Goal: Find specific page/section: Find specific page/section

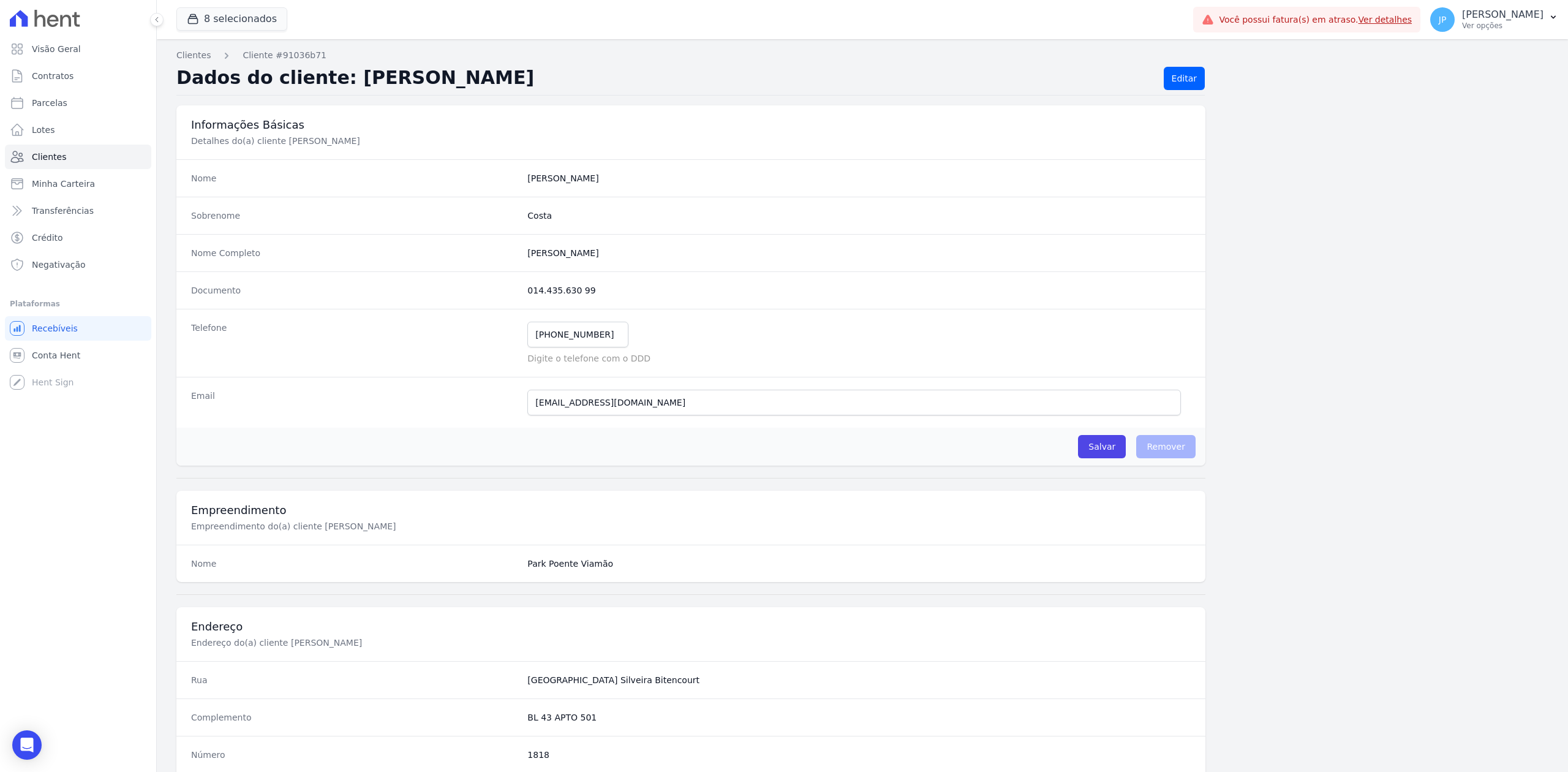
scroll to position [381, 0]
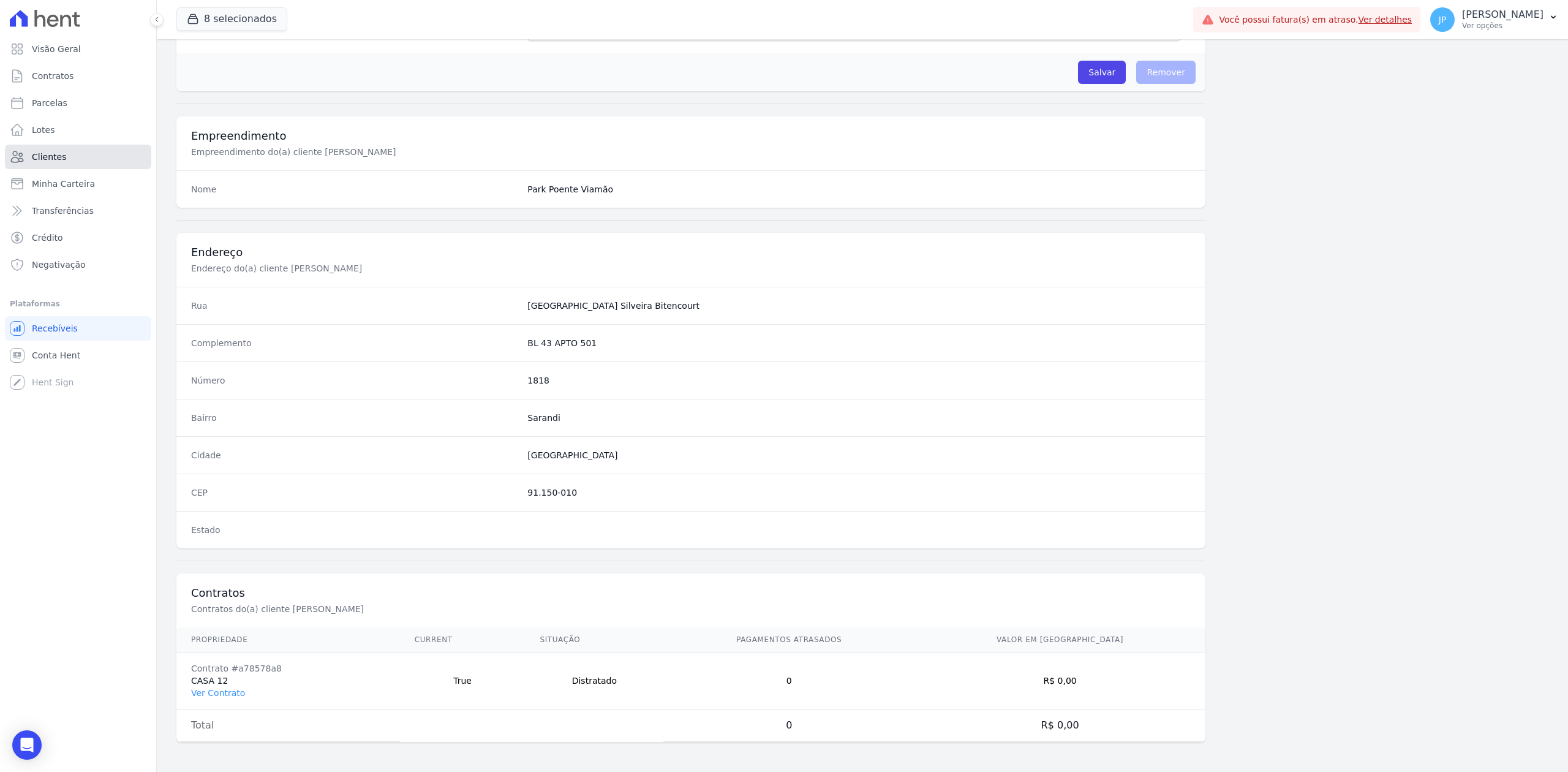
click at [52, 157] on span "Clientes" at bounding box center [49, 157] width 34 height 12
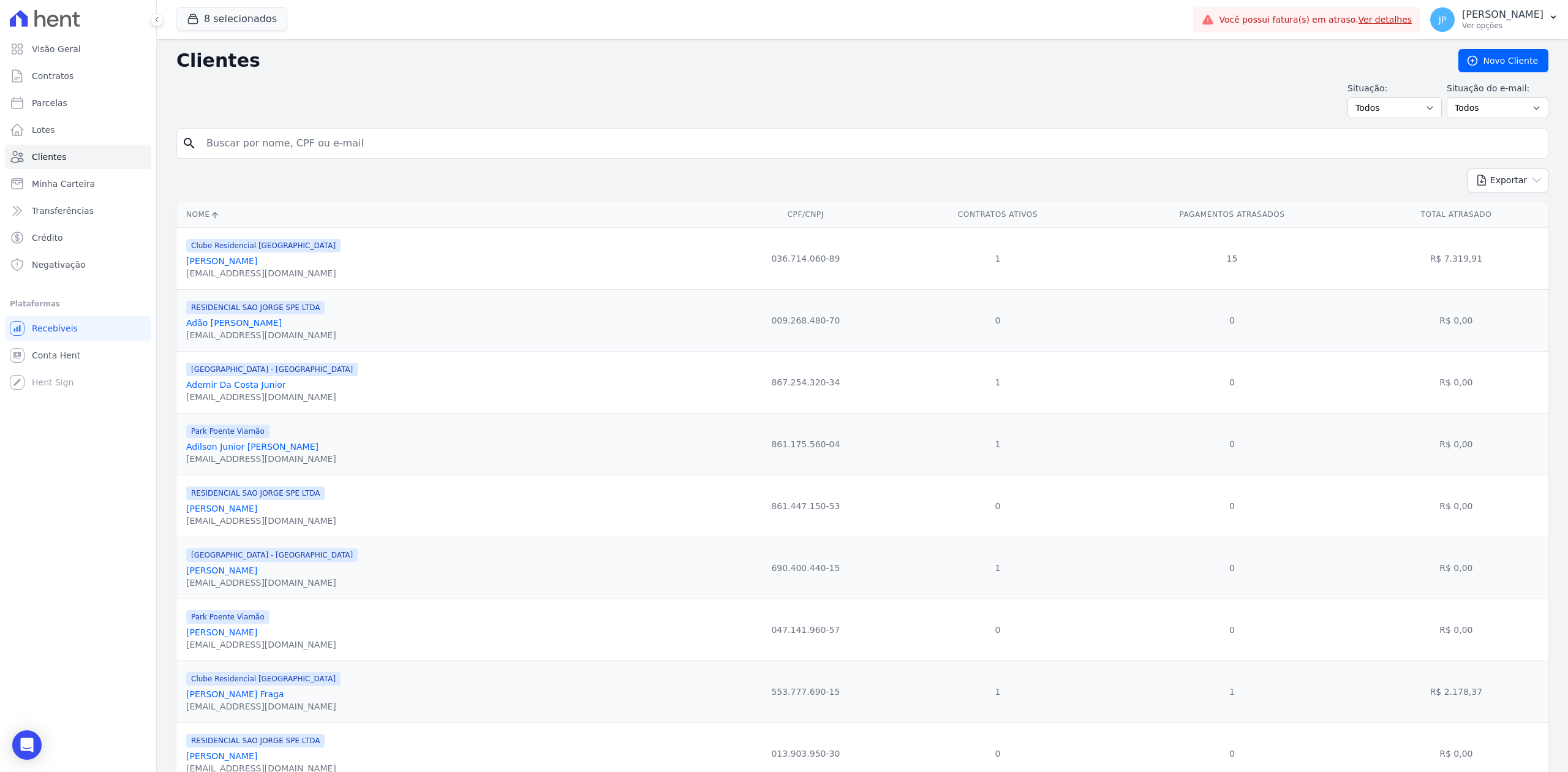
click at [426, 146] on input "search" at bounding box center [871, 144] width 1343 height 25
paste input "[PERSON_NAME]"
type input "[PERSON_NAME]"
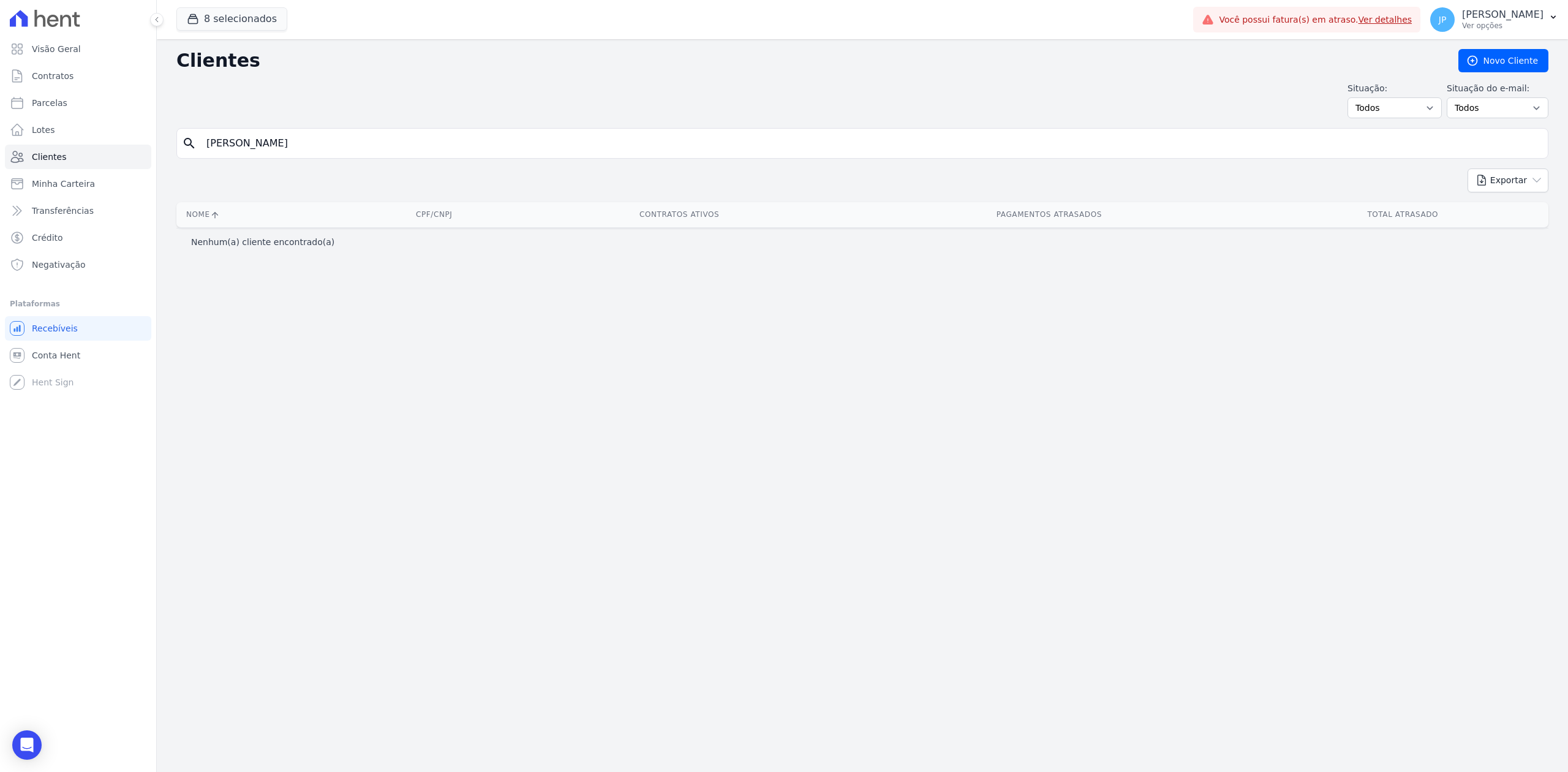
click at [344, 135] on input "[PERSON_NAME]" at bounding box center [871, 144] width 1343 height 25
drag, startPoint x: 354, startPoint y: 139, endPoint x: 295, endPoint y: 144, distance: 59.2
click at [295, 144] on input "[PERSON_NAME]" at bounding box center [871, 144] width 1343 height 25
type input "[PERSON_NAME]"
drag, startPoint x: 330, startPoint y: 156, endPoint x: 124, endPoint y: 134, distance: 207.2
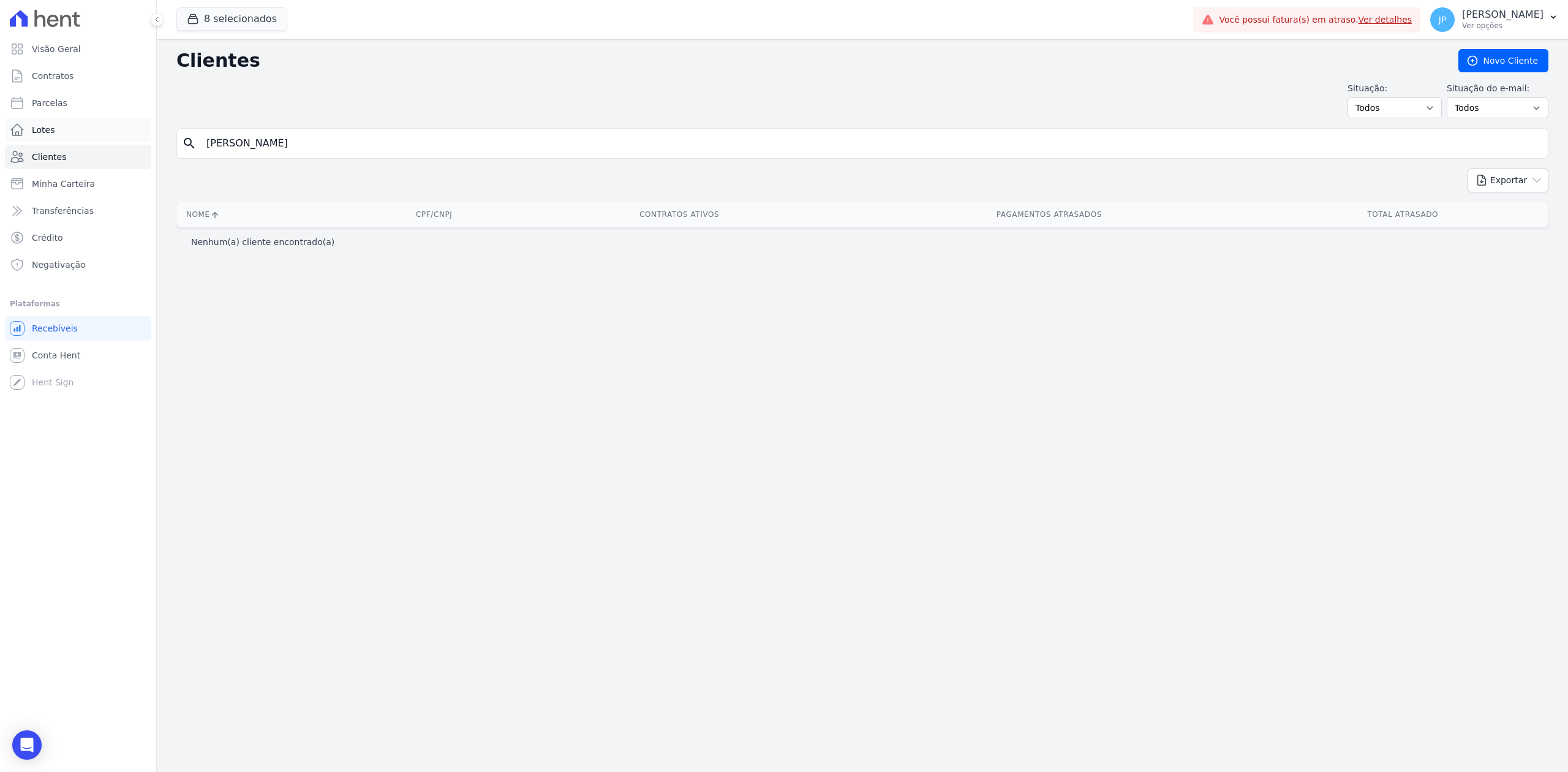
click at [124, 134] on div "Visão Geral Contratos [GEOGRAPHIC_DATA] Lotes Clientes Minha Carteira Transferê…" at bounding box center [784, 386] width 1568 height 772
type input "[PERSON_NAME]"
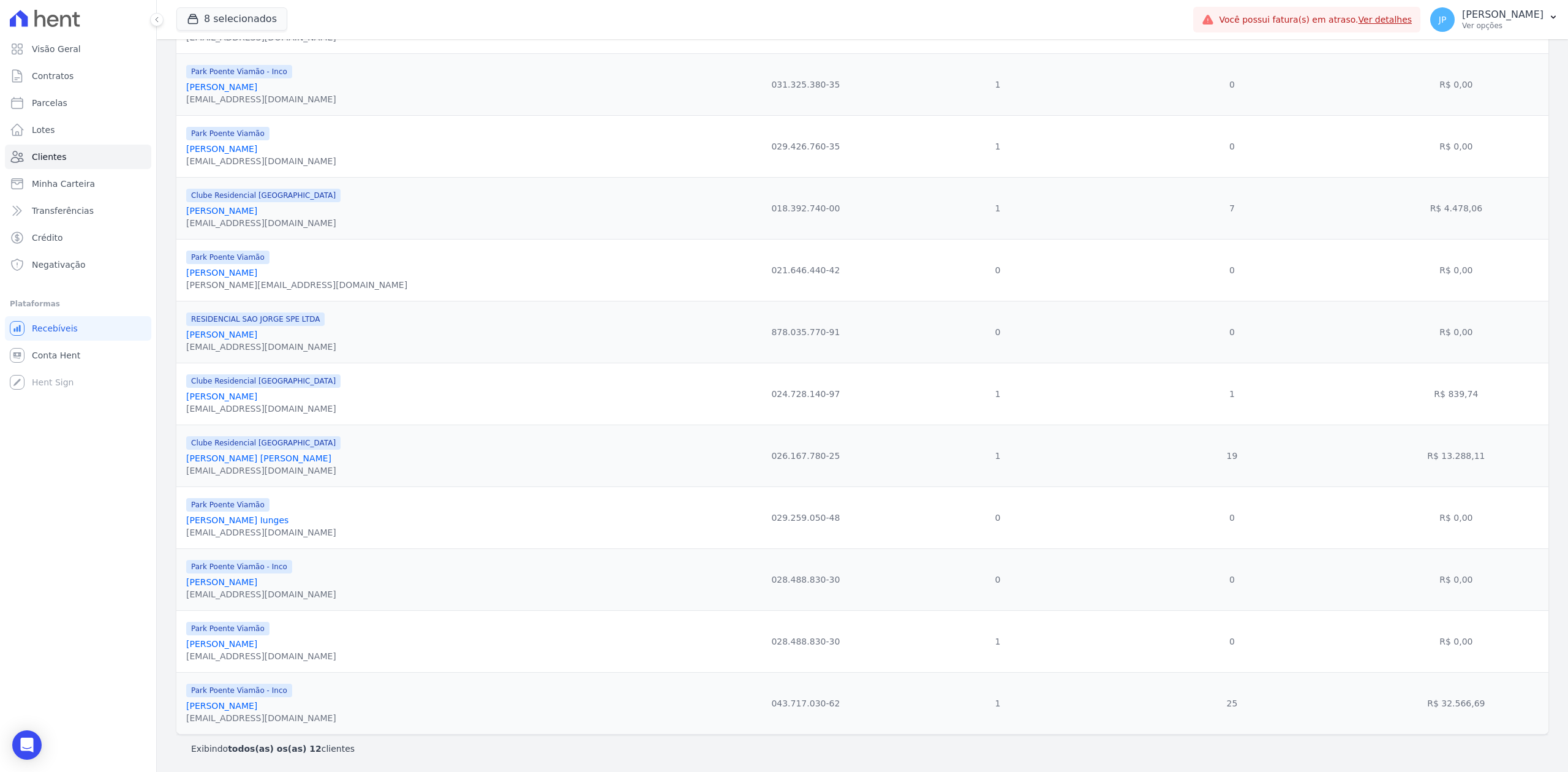
scroll to position [250, 0]
click at [258, 267] on link "[PERSON_NAME]" at bounding box center [221, 272] width 71 height 10
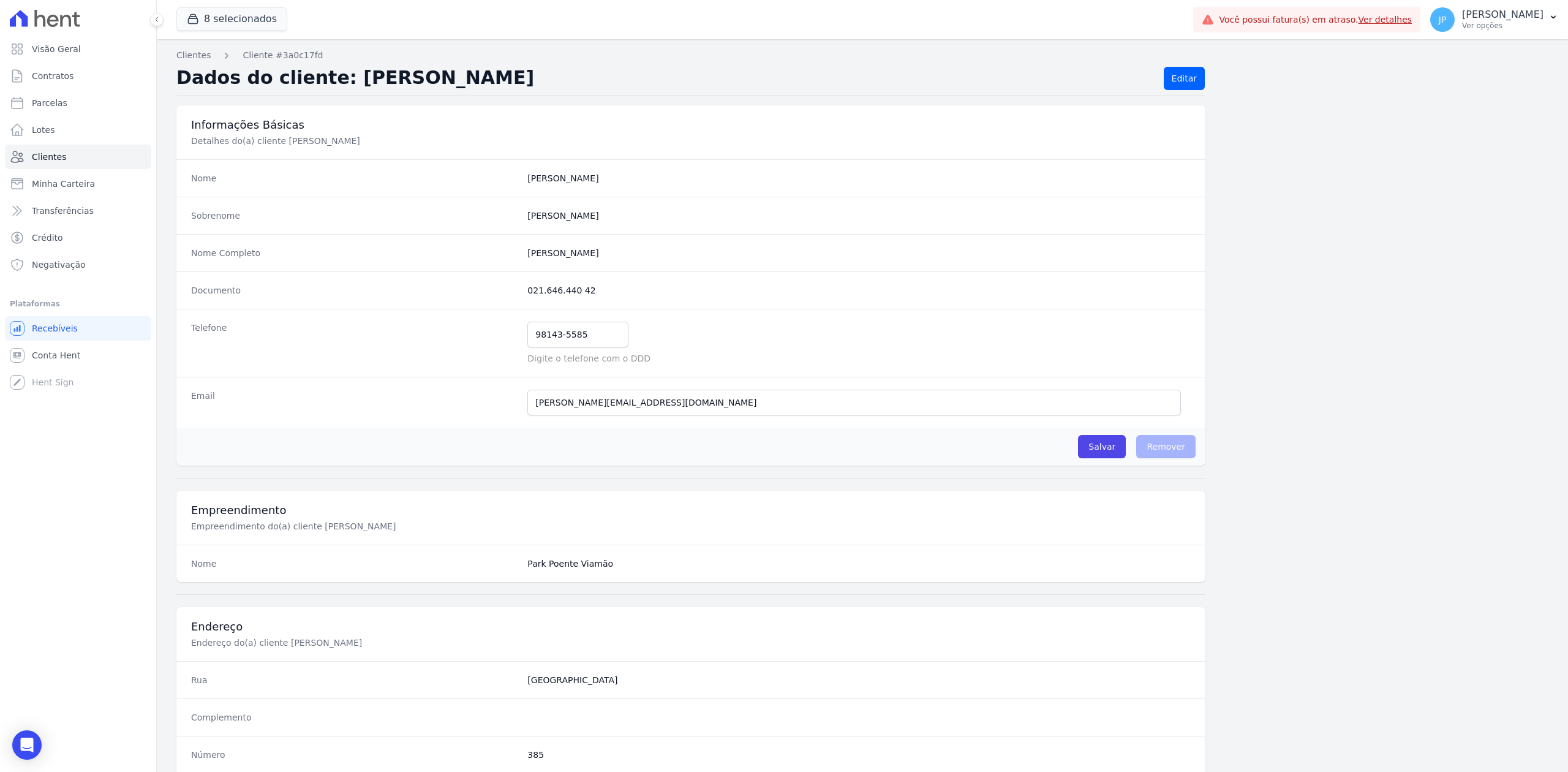
scroll to position [381, 0]
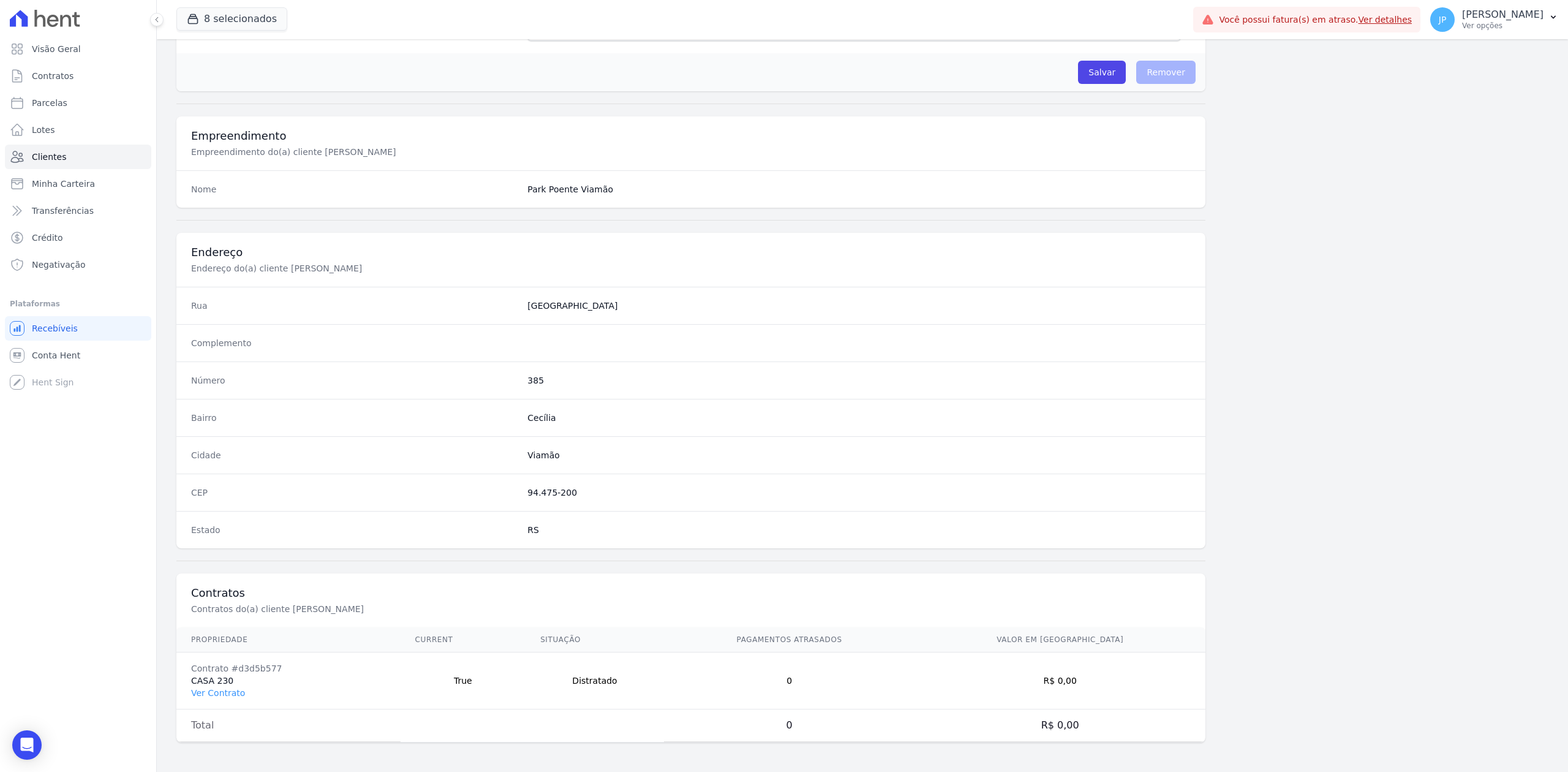
click at [435, 432] on div "Bairro [GEOGRAPHIC_DATA]" at bounding box center [691, 418] width 1028 height 38
